Goal: Information Seeking & Learning: Learn about a topic

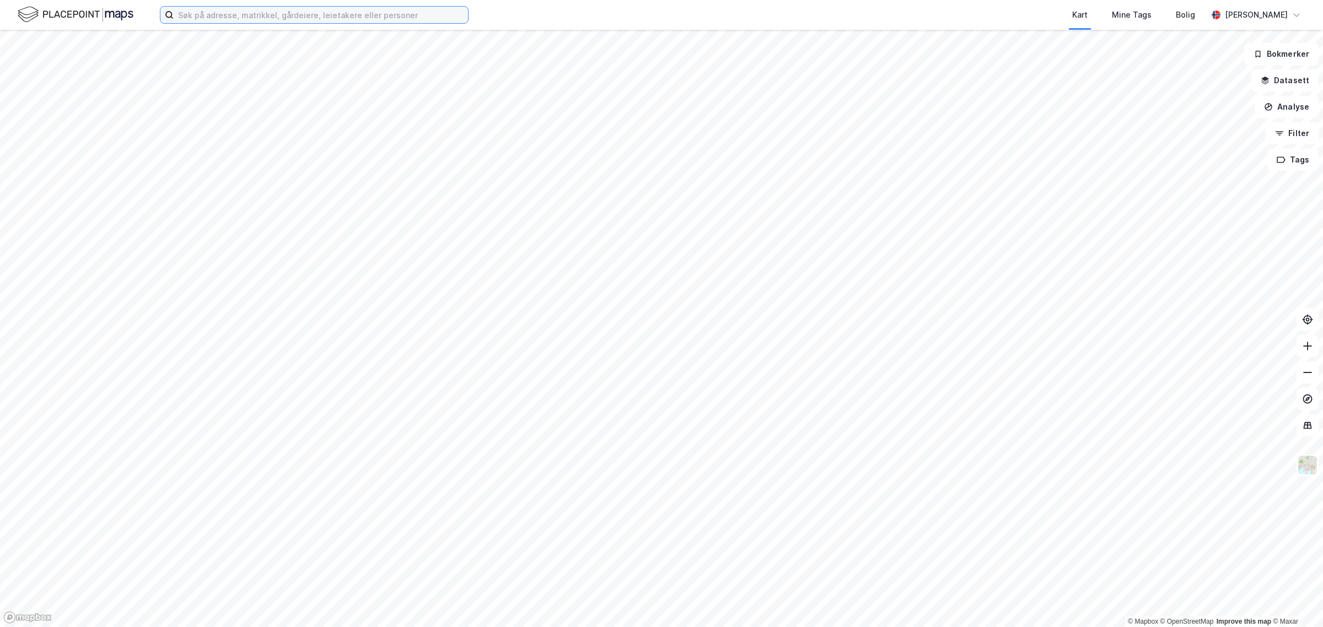
click at [331, 22] on input at bounding box center [321, 15] width 294 height 17
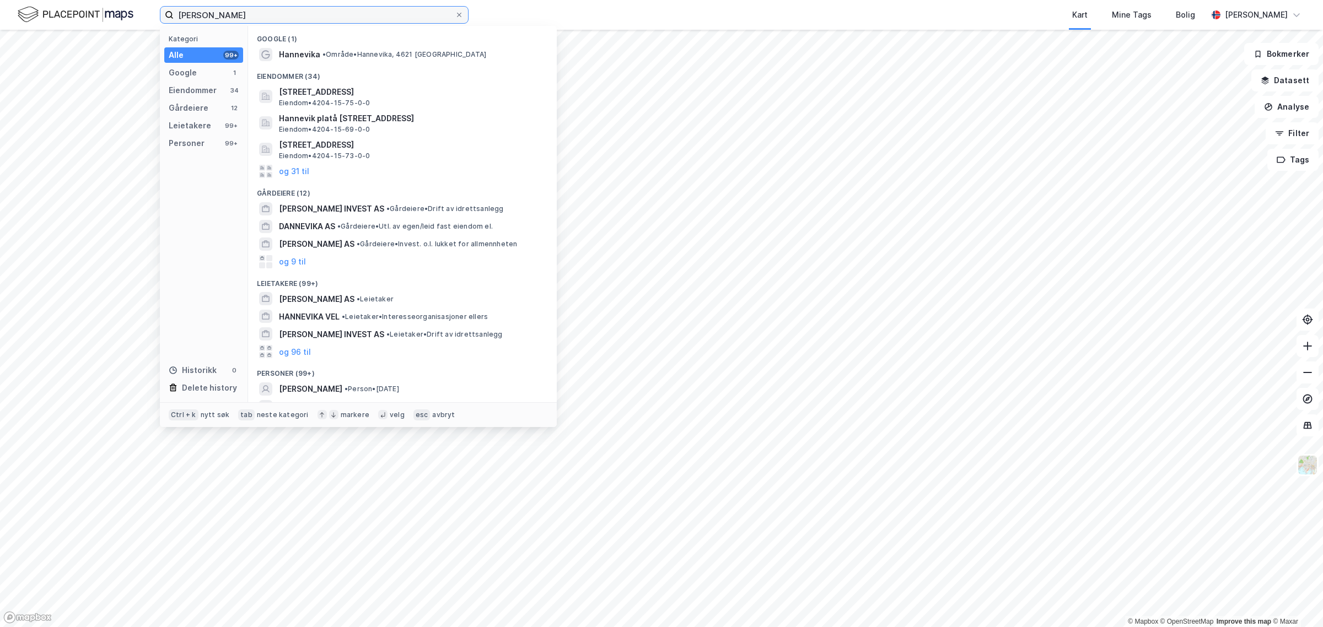
type input "[PERSON_NAME]"
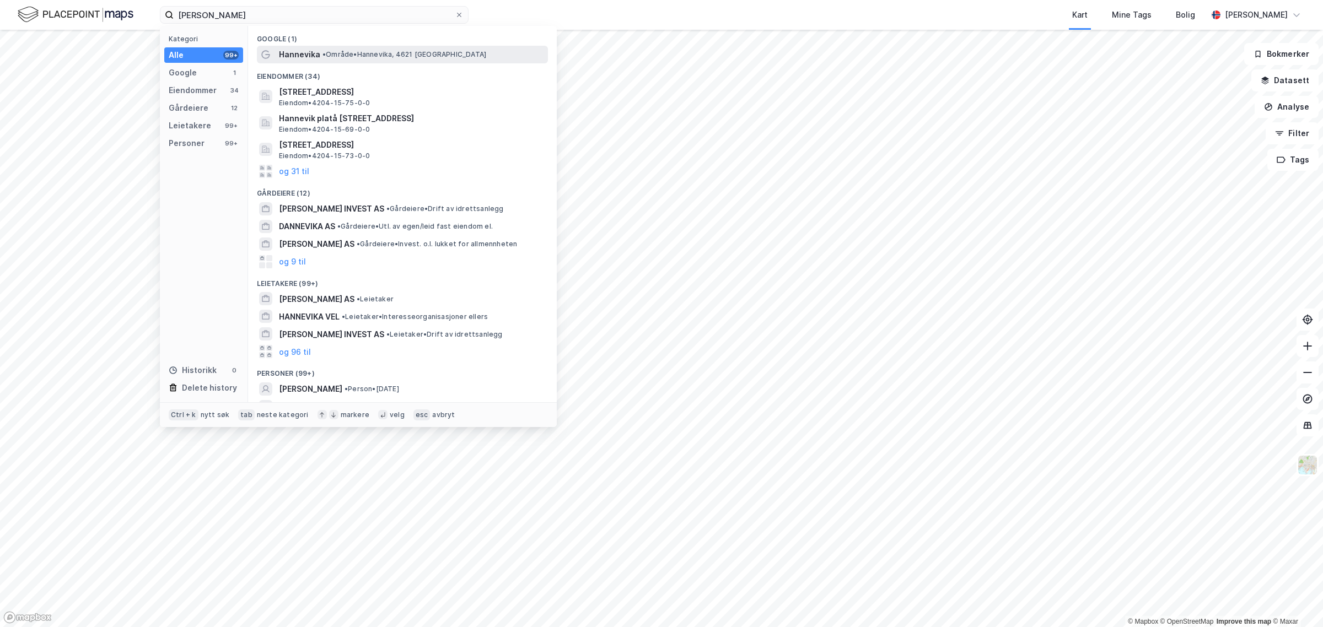
click at [297, 53] on span "Hannevika" at bounding box center [299, 54] width 41 height 13
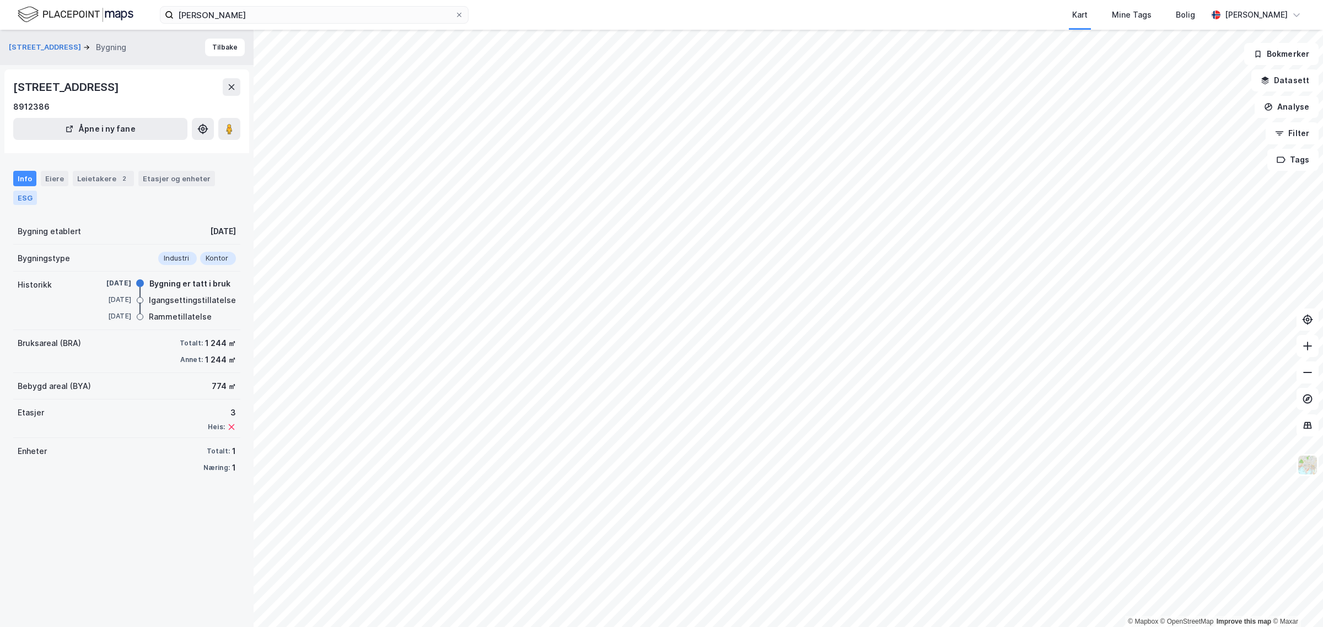
click at [18, 199] on div "ESG" at bounding box center [25, 198] width 24 height 14
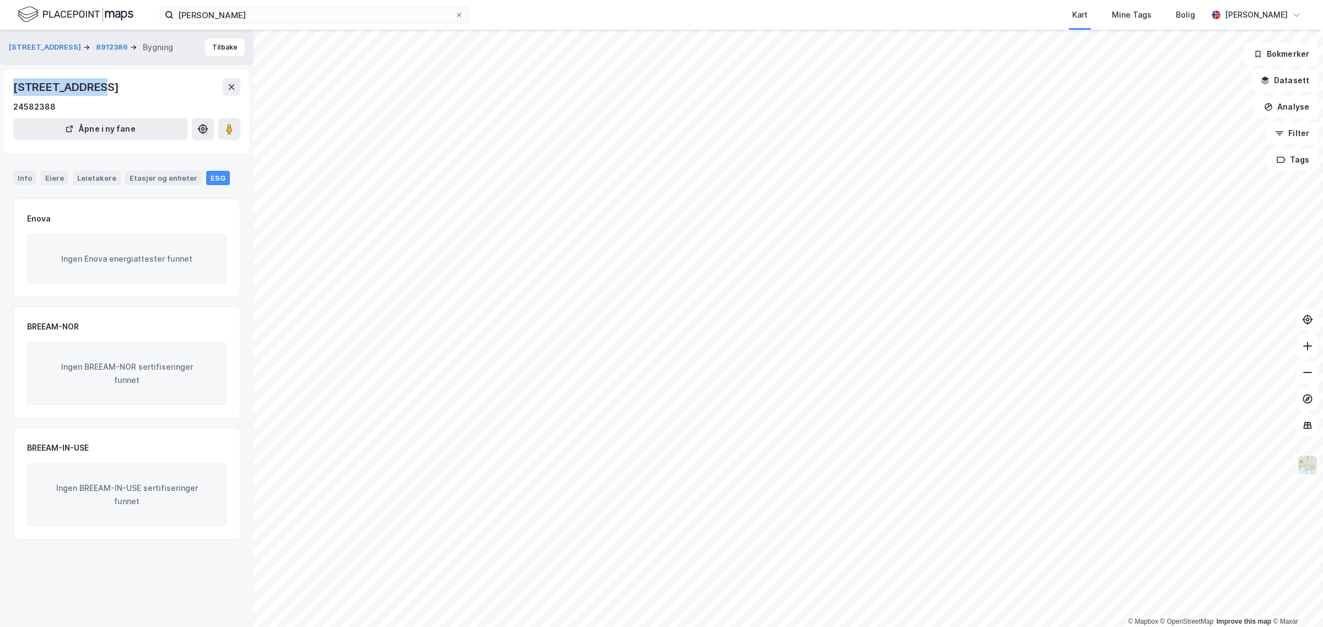
drag, startPoint x: 12, startPoint y: 86, endPoint x: 90, endPoint y: 79, distance: 78.6
click at [90, 79] on div "Vesterveien 47, 4613, AGDER 24582388 Åpne i ny fane" at bounding box center [126, 111] width 245 height 84
copy div "Vesterveien 47"
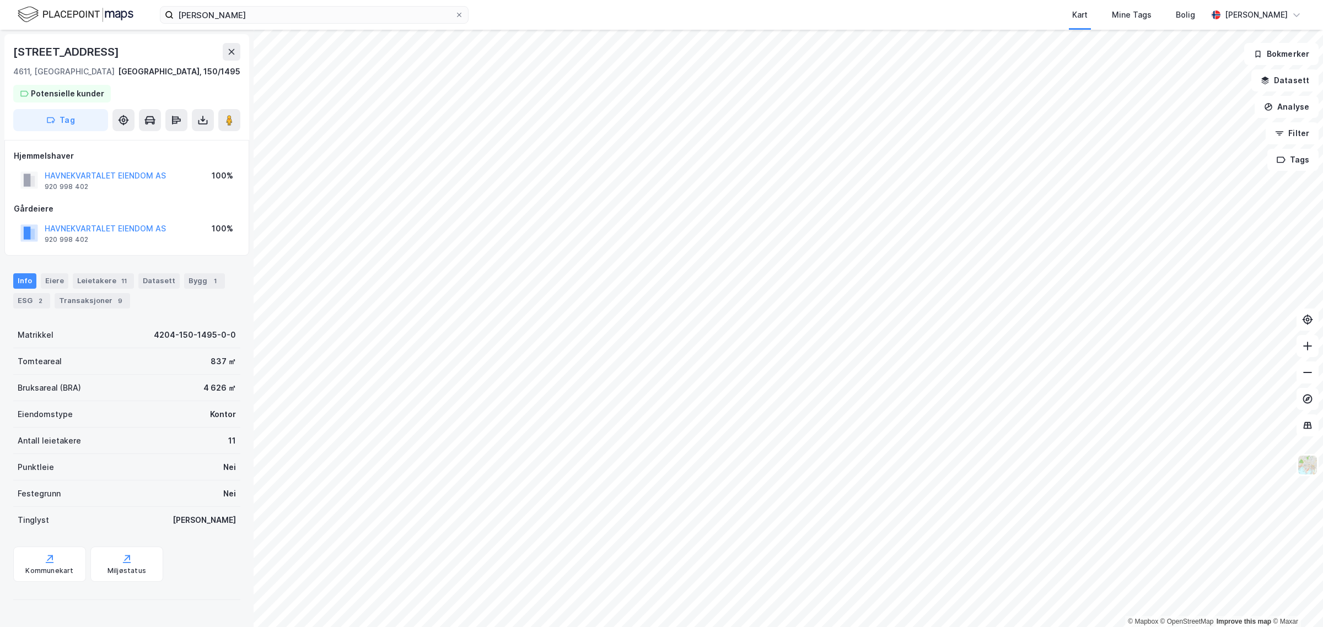
drag, startPoint x: 125, startPoint y: 50, endPoint x: -49, endPoint y: 51, distance: 173.6
click at [0, 51] on html "hannevika Kart Mine Tags Bolig Thomas Knudsen © Mapbox © OpenStreetMap Improve …" at bounding box center [661, 313] width 1323 height 627
click at [34, 302] on div "ESG 2" at bounding box center [31, 300] width 37 height 15
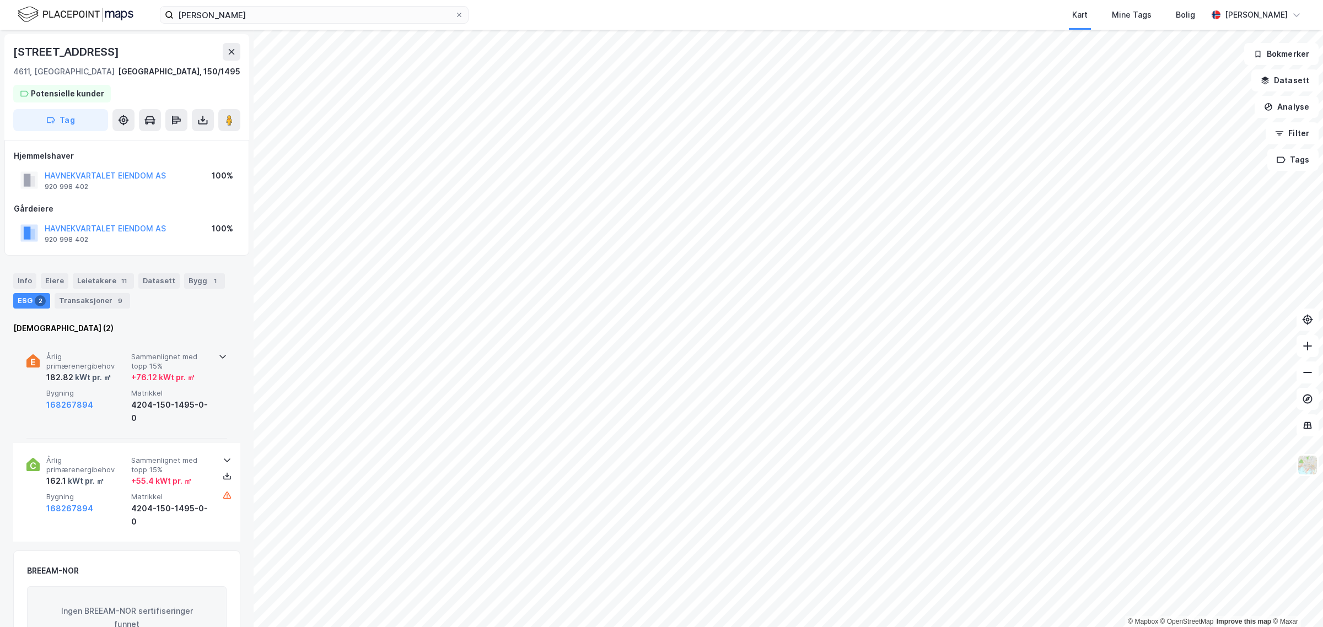
click at [218, 351] on div at bounding box center [222, 355] width 9 height 9
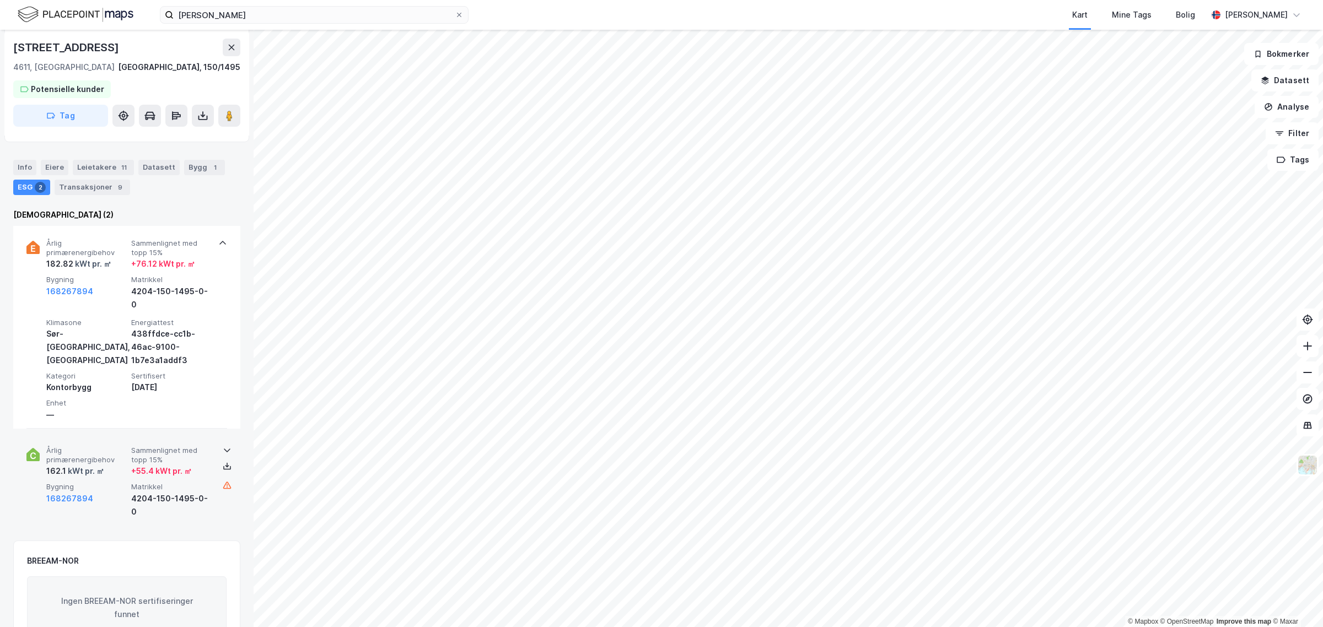
scroll to position [138, 0]
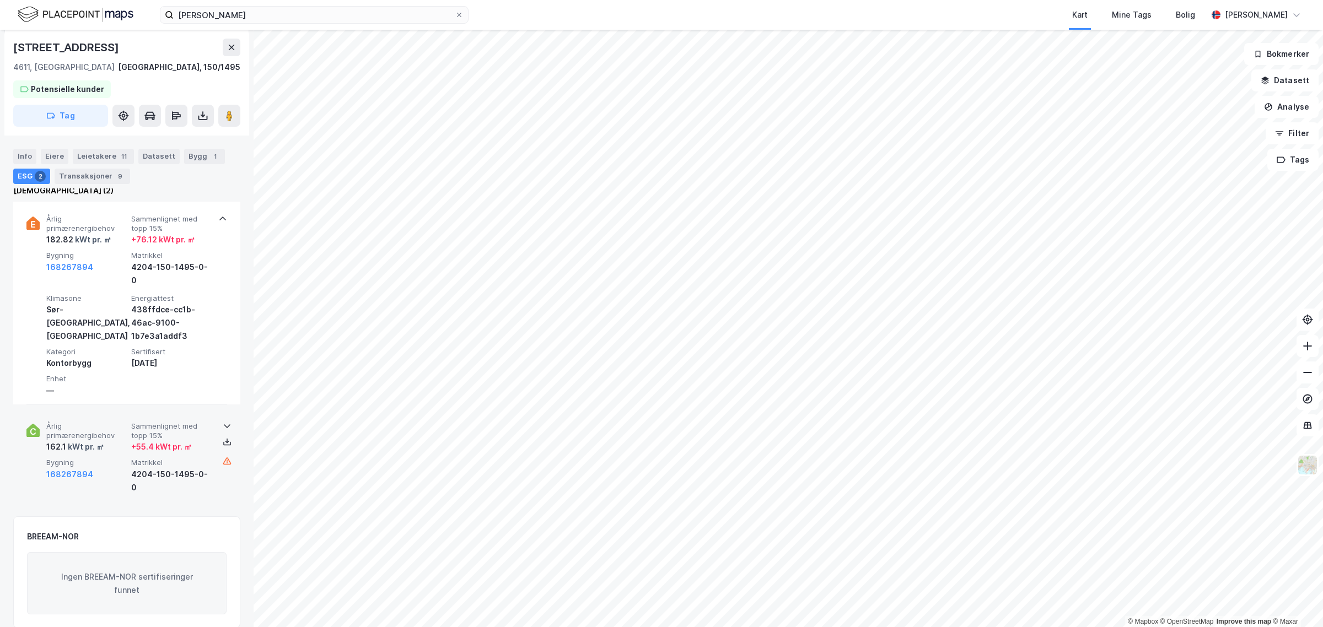
click at [223, 422] on icon at bounding box center [227, 426] width 9 height 9
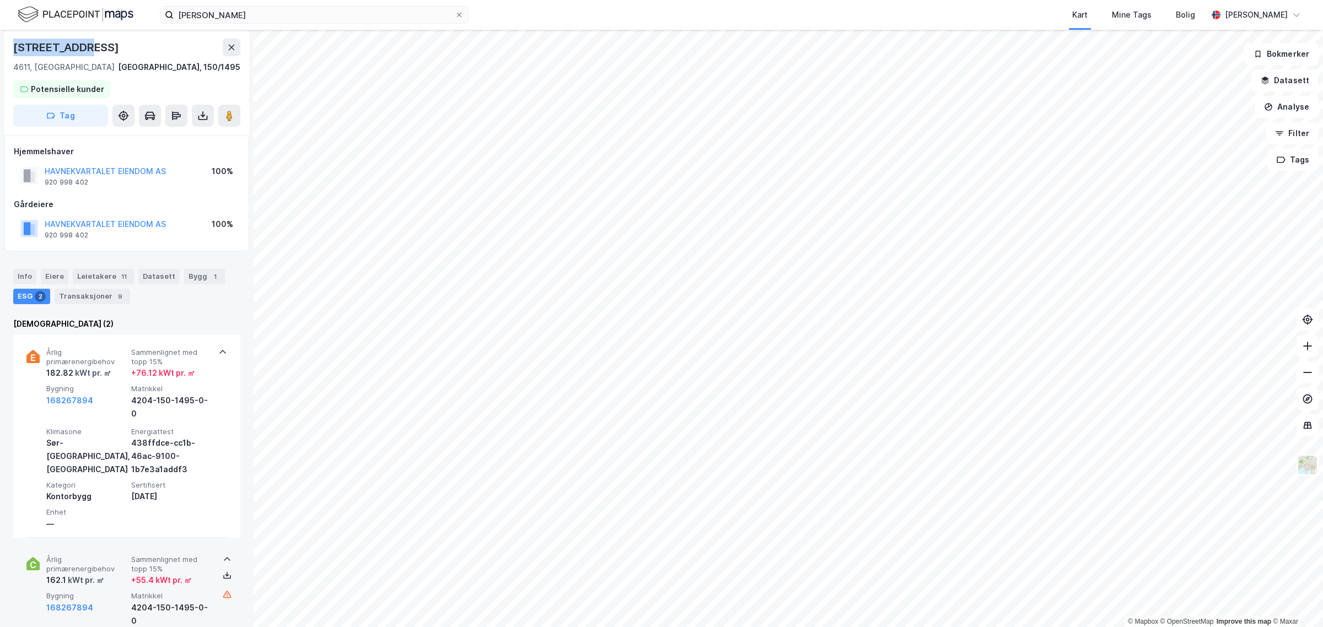
scroll to position [0, 0]
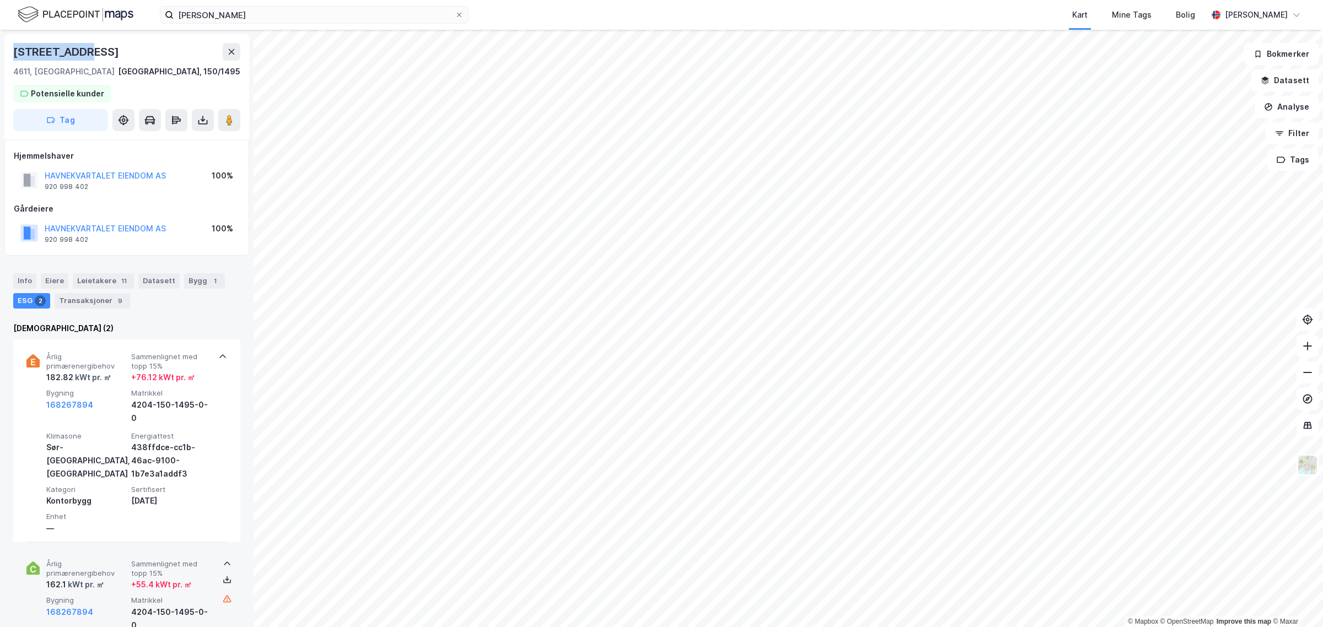
drag, startPoint x: 17, startPoint y: 46, endPoint x: 145, endPoint y: 35, distance: 128.9
click at [145, 35] on div "Vestre Strandgate 27 4611, Kristiansand S, Agder Kristiansand, 150/1495 Potensi…" at bounding box center [126, 87] width 245 height 106
copy div "[STREET_ADDRESS]"
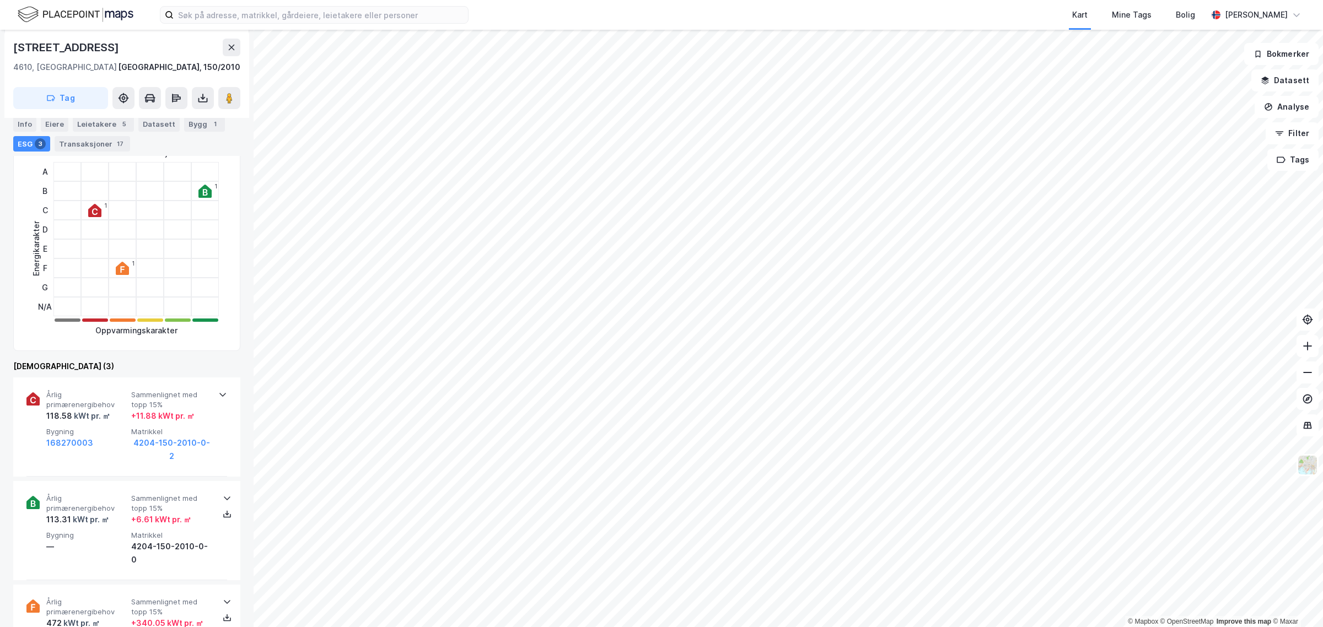
scroll to position [252, 0]
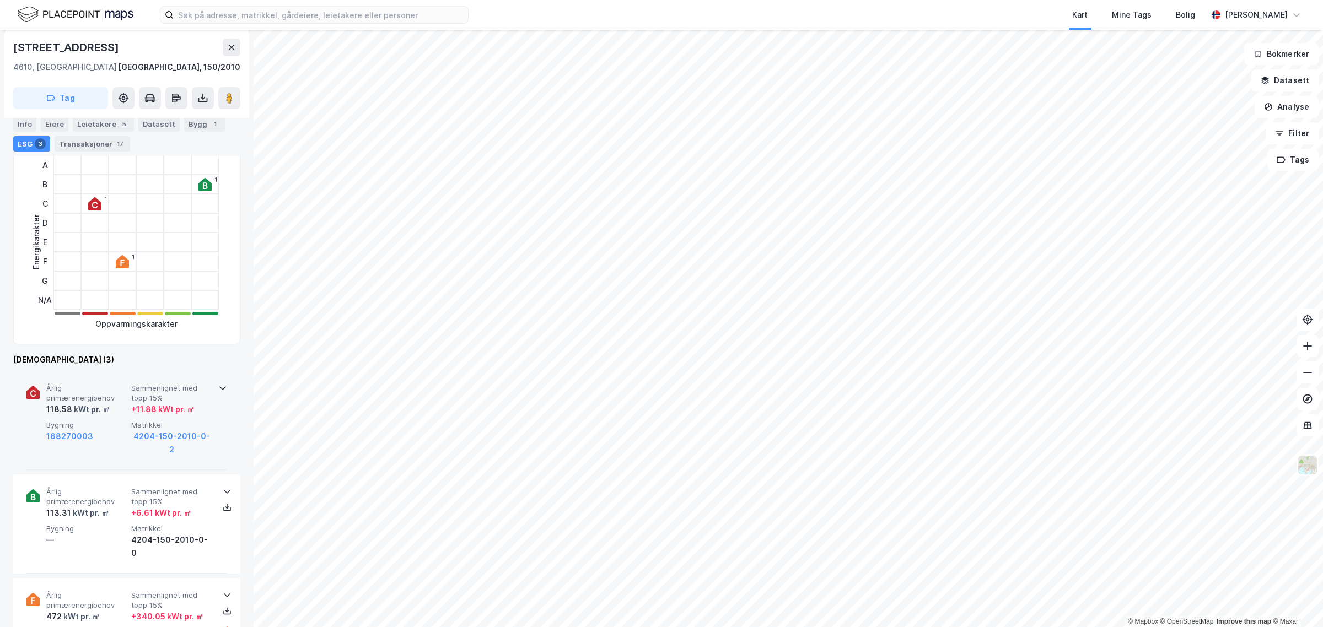
click at [215, 389] on div "Årlig primærenergibehov 118.58 kWt pr. ㎡ Sammenlignet med [PERSON_NAME] 15% + 1…" at bounding box center [126, 420] width 201 height 99
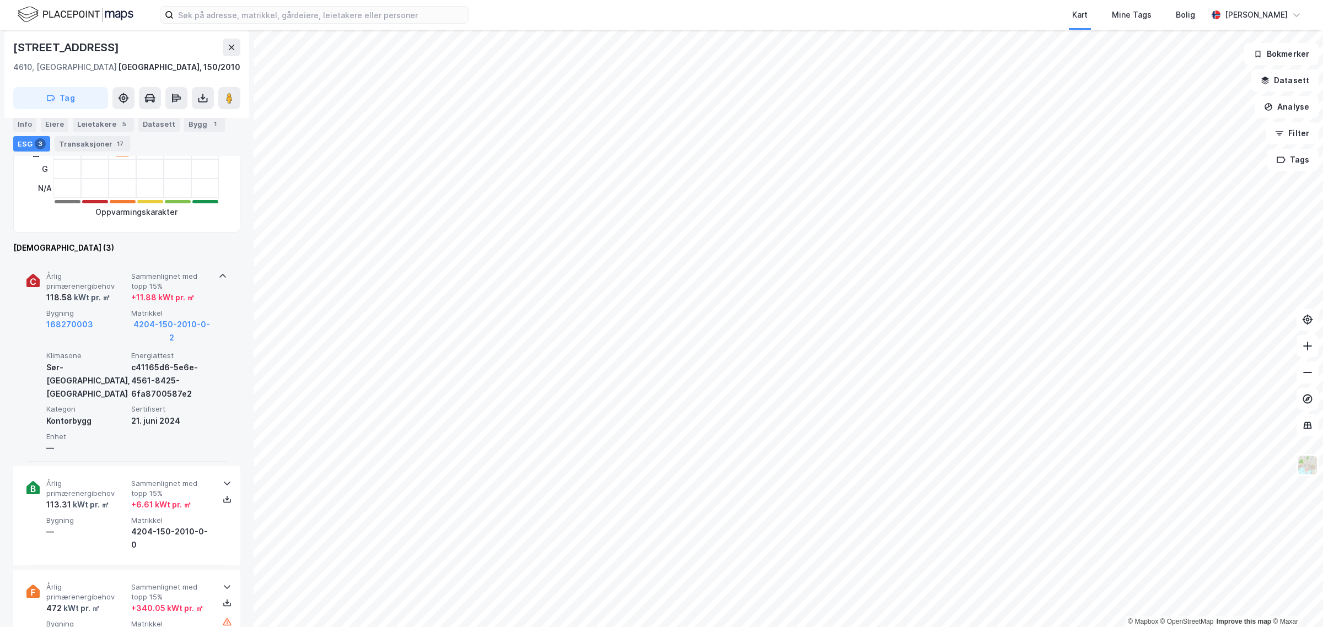
scroll to position [367, 0]
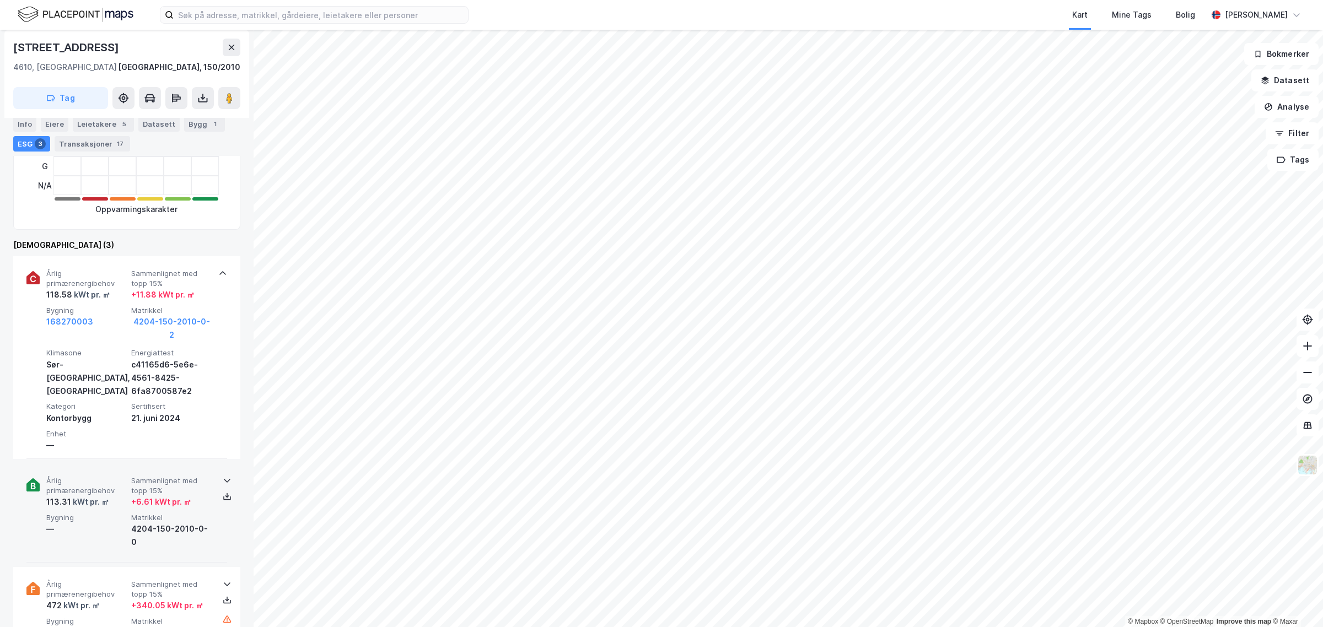
click at [223, 476] on icon at bounding box center [227, 480] width 9 height 9
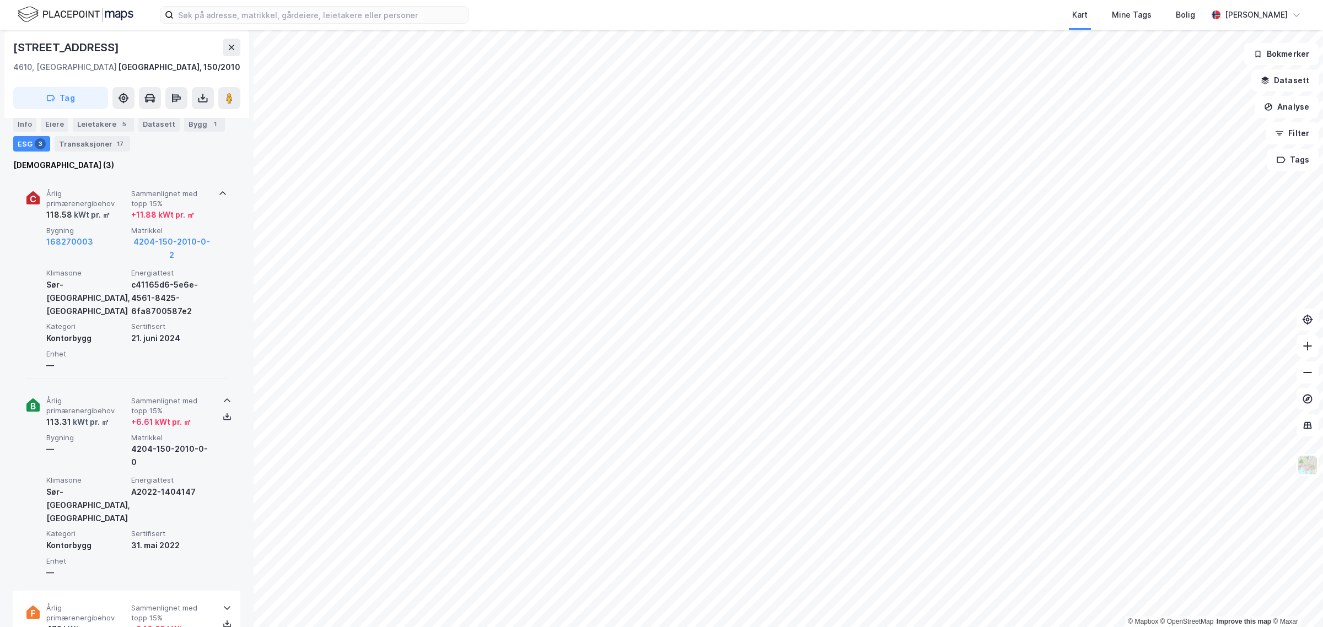
scroll to position [436, 0]
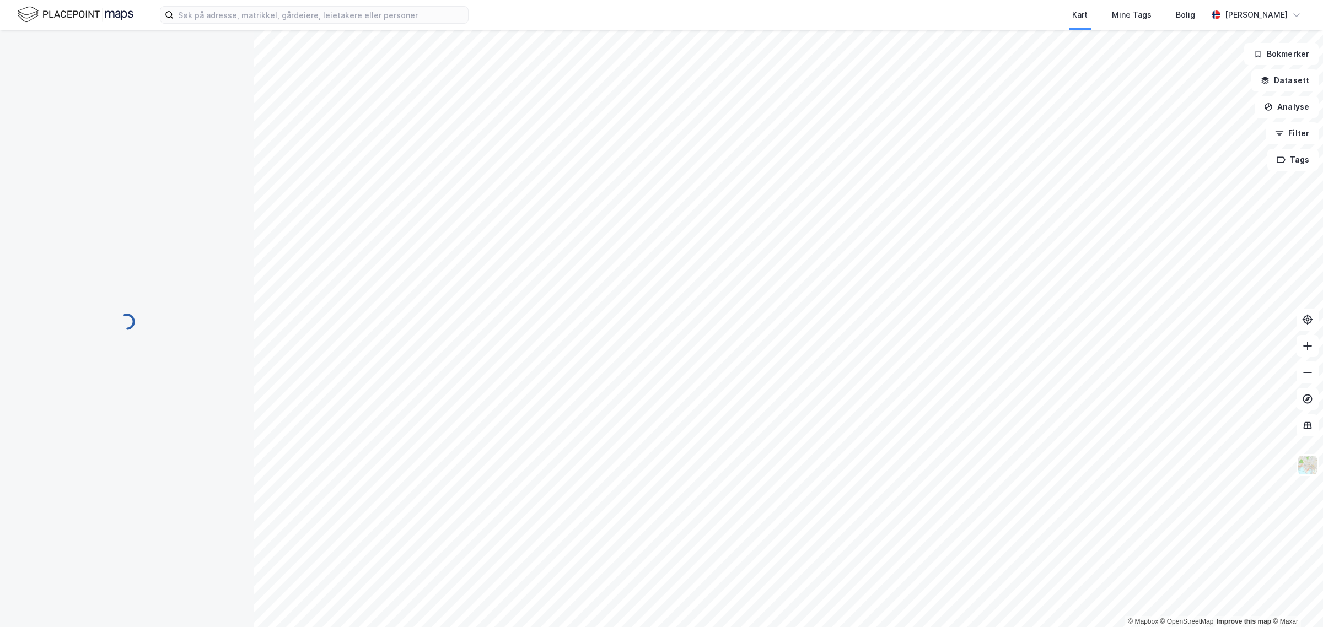
scroll to position [111, 0]
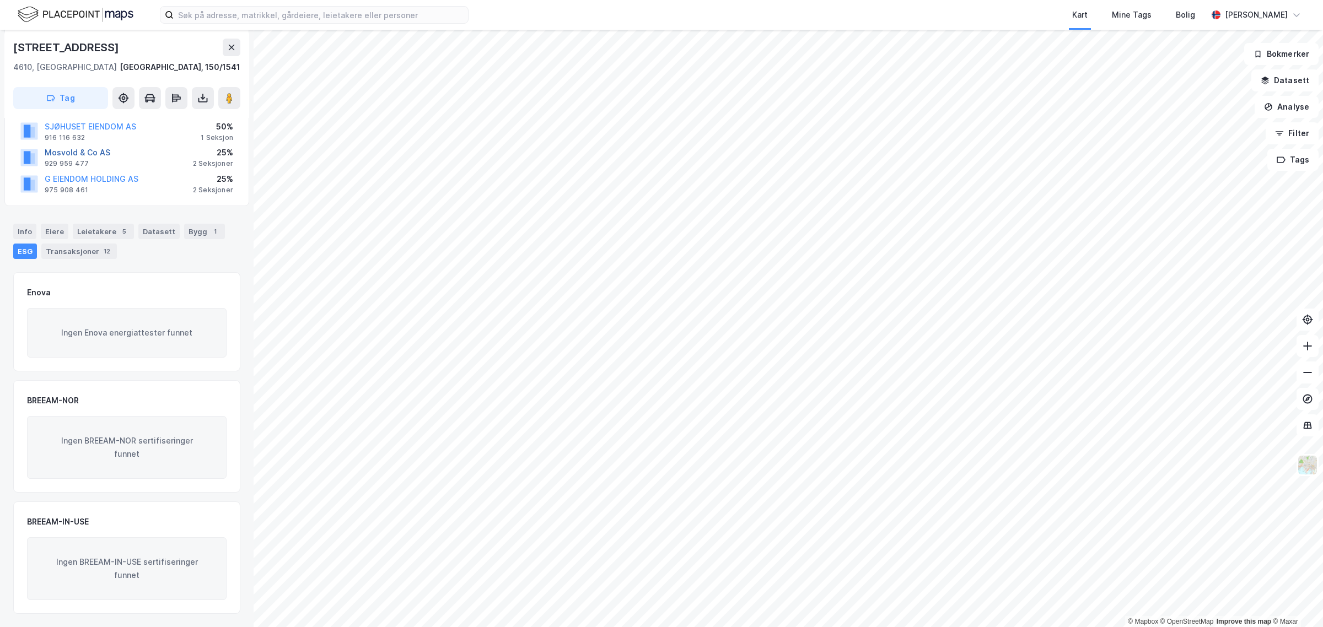
click at [0, 0] on button "Mosvold & Co AS" at bounding box center [0, 0] width 0 height 0
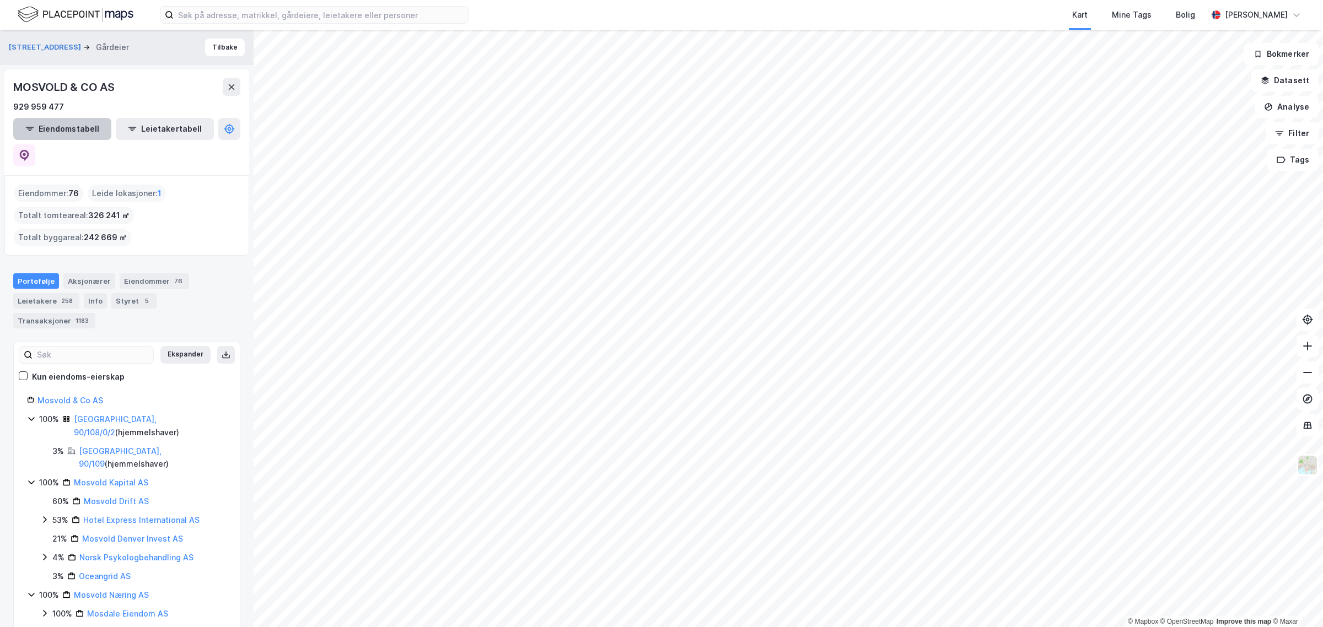
click at [76, 128] on button "Eiendomstabell" at bounding box center [62, 129] width 98 height 22
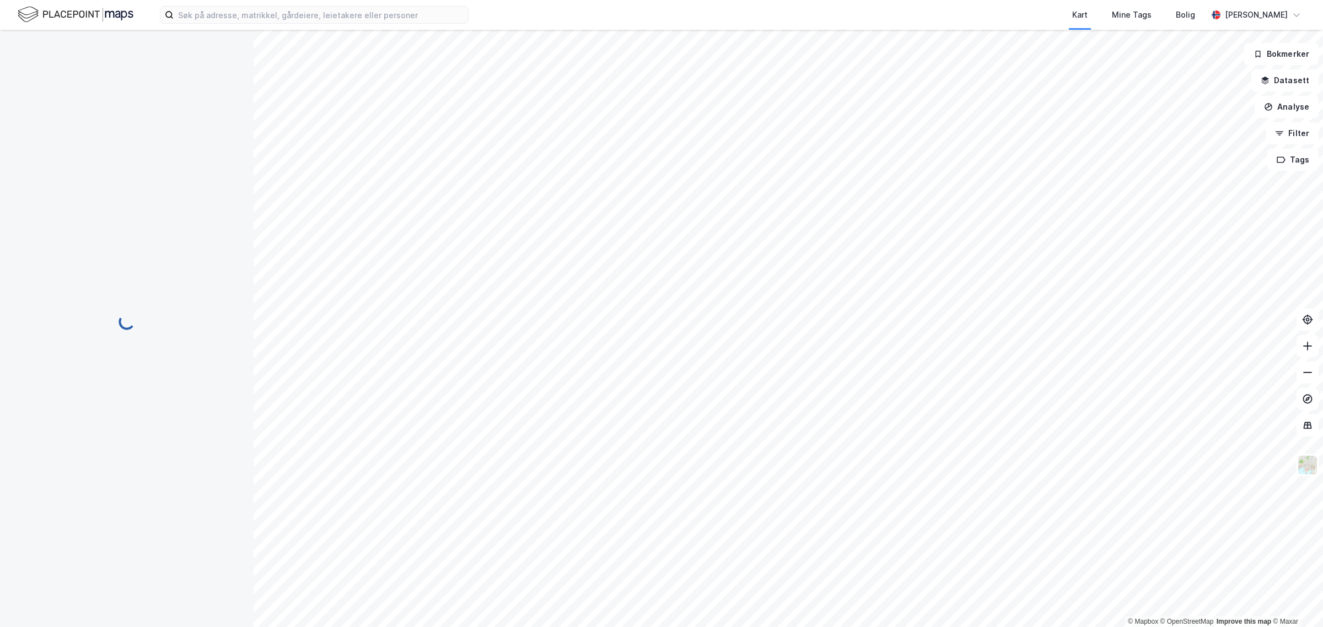
scroll to position [111, 0]
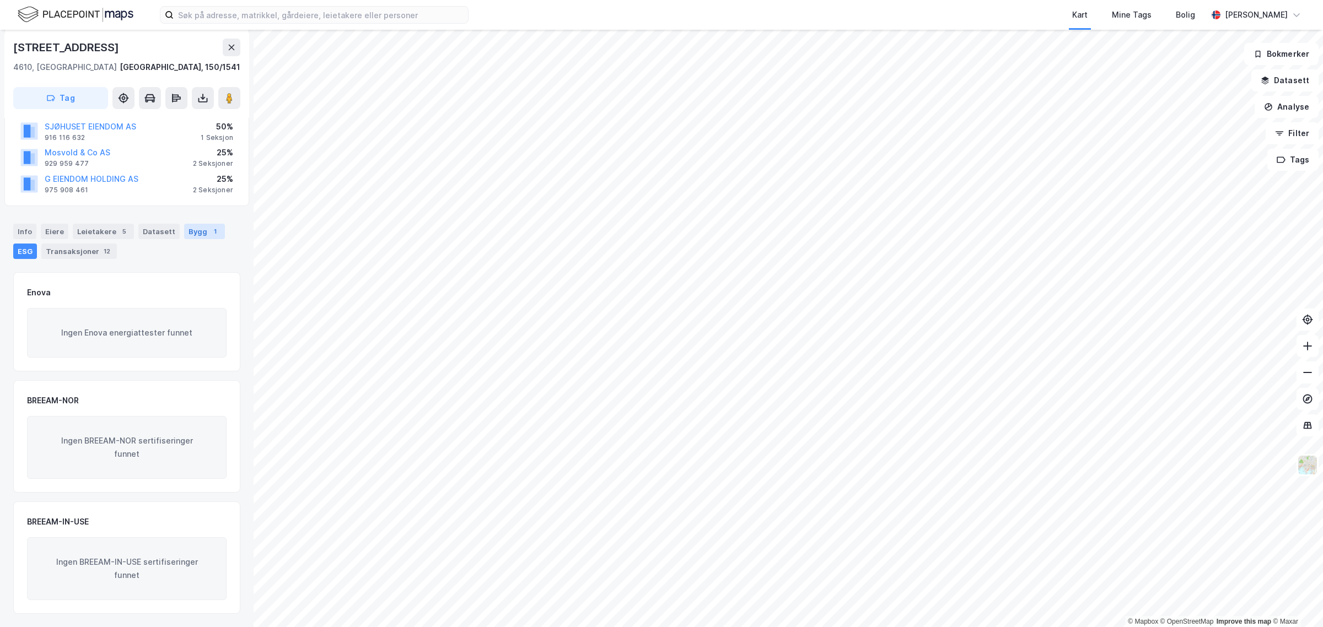
click at [191, 232] on div "Bygg 1" at bounding box center [204, 231] width 41 height 15
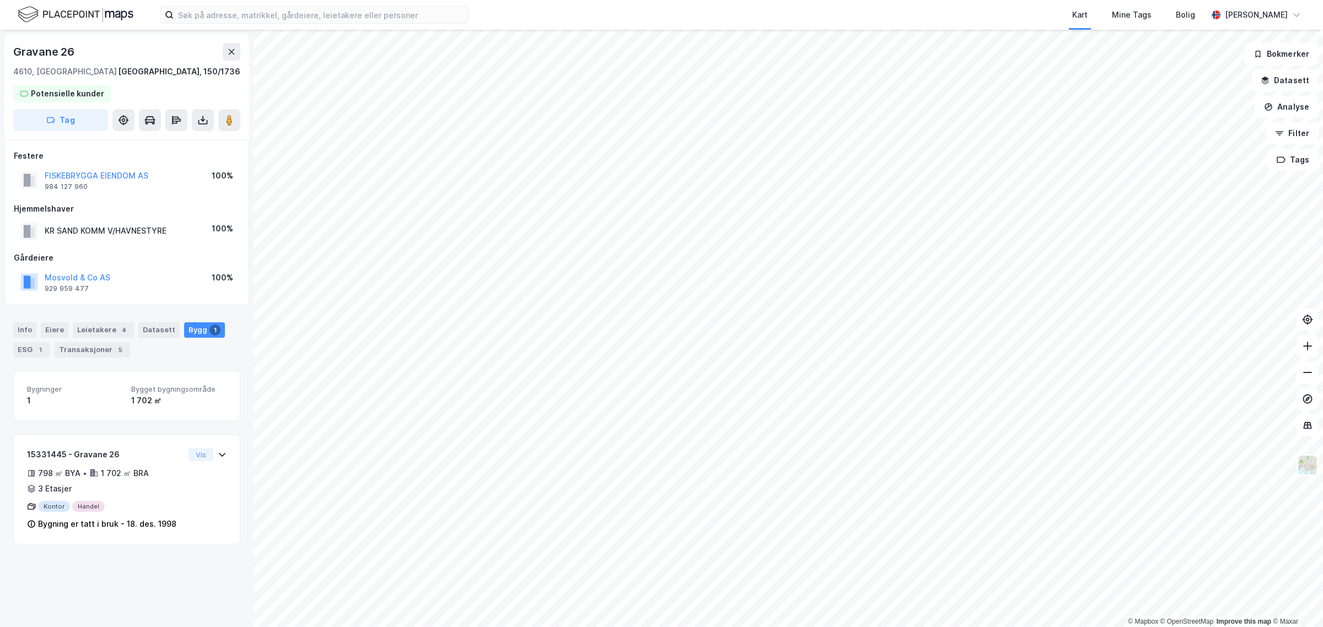
click at [53, 389] on span "Bygninger" at bounding box center [74, 389] width 95 height 9
click at [218, 452] on icon at bounding box center [222, 454] width 9 height 9
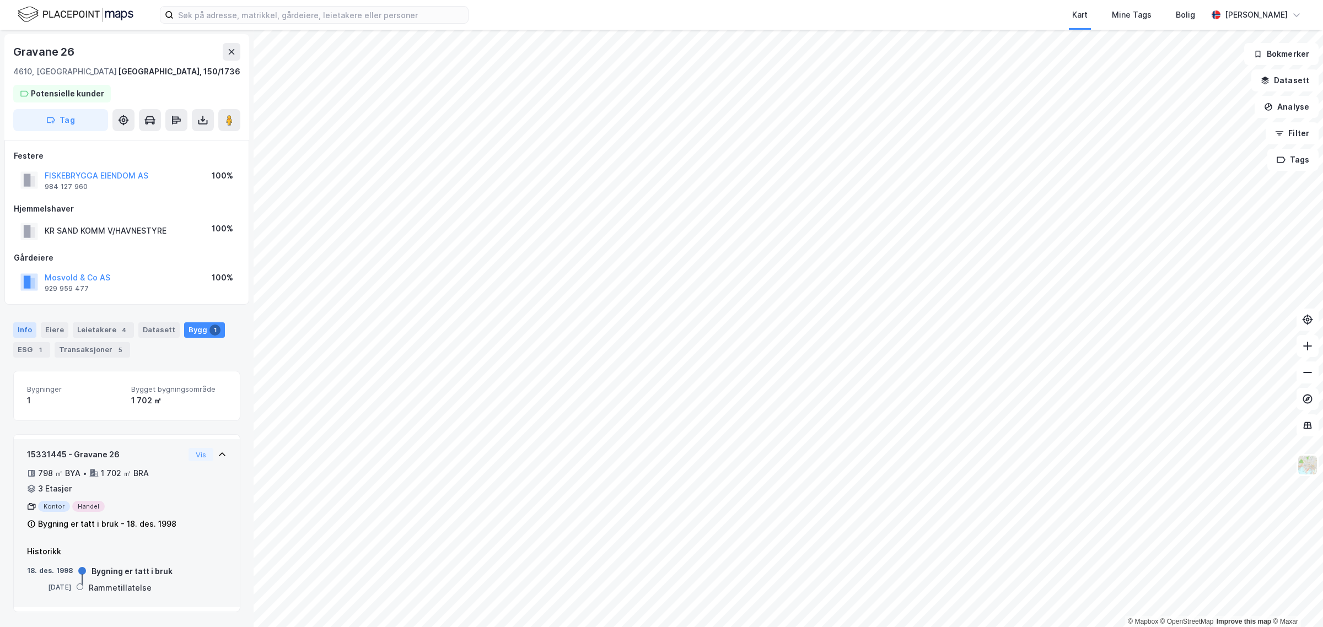
click at [23, 328] on div "Info" at bounding box center [24, 329] width 23 height 15
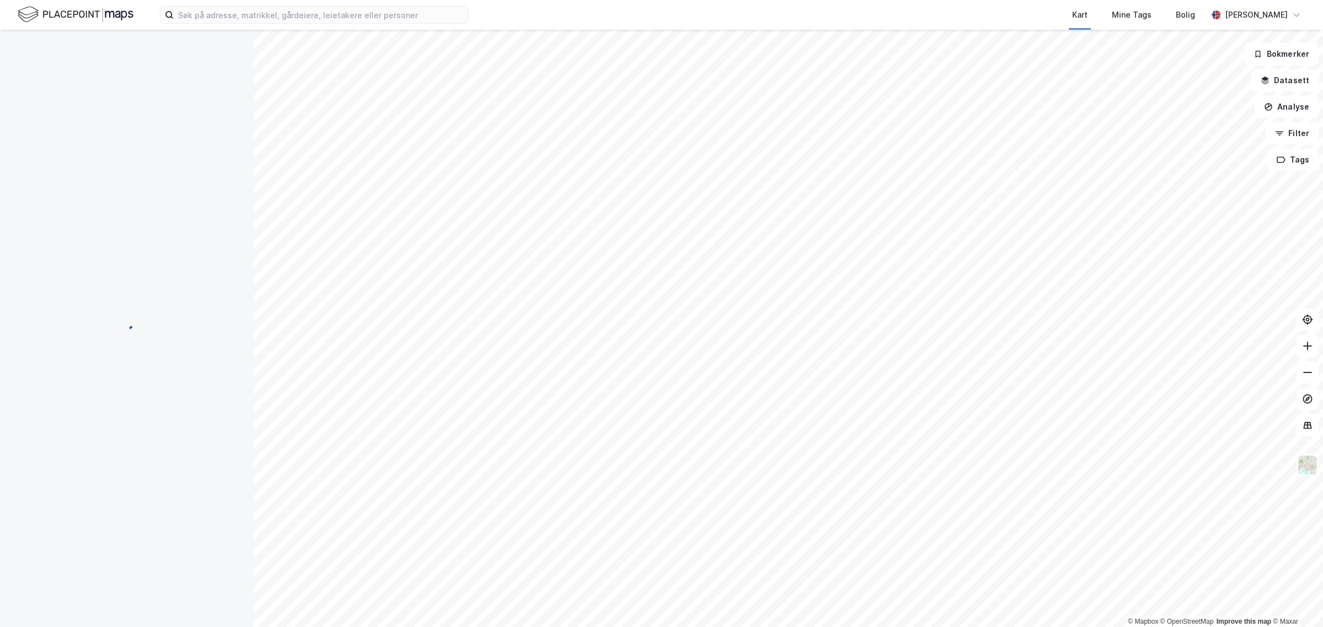
scroll to position [111, 0]
